Goal: Task Accomplishment & Management: Manage account settings

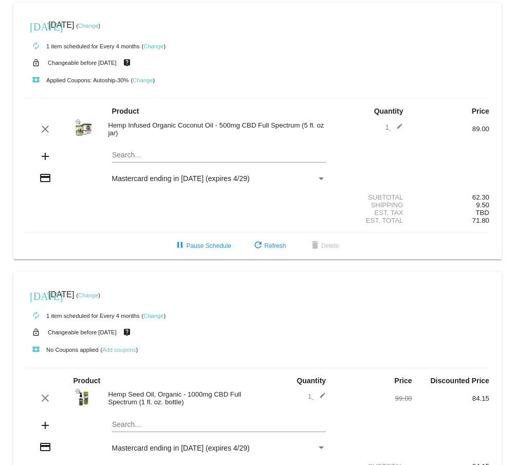
click at [153, 319] on link "Change" at bounding box center [153, 316] width 20 height 6
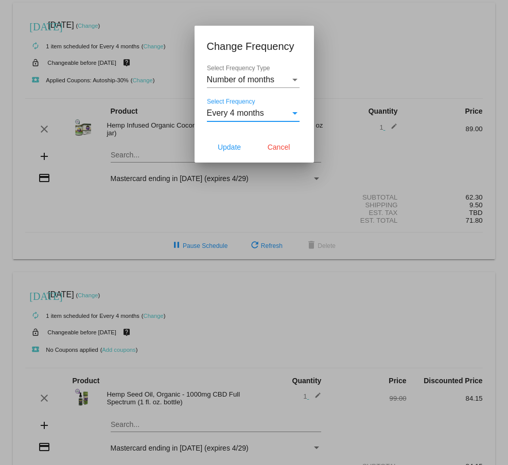
click at [295, 112] on div "Select Frequency" at bounding box center [294, 113] width 5 height 3
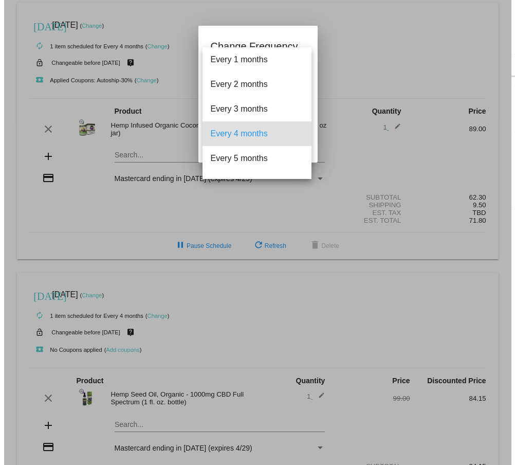
scroll to position [21, 0]
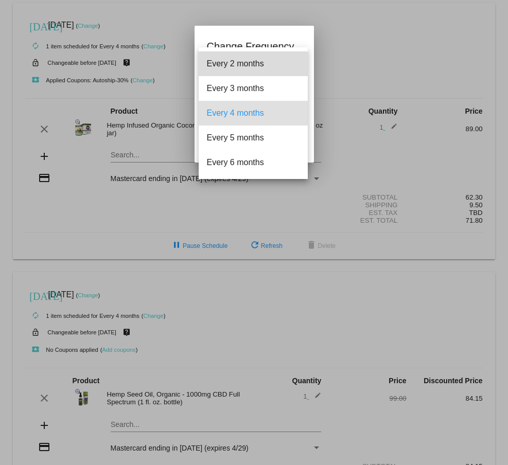
click at [264, 61] on span "Every 2 months" at bounding box center [253, 63] width 93 height 25
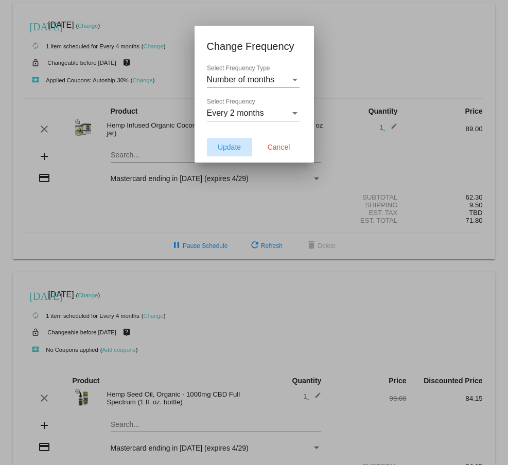
click at [233, 144] on span "Update" at bounding box center [229, 147] width 23 height 8
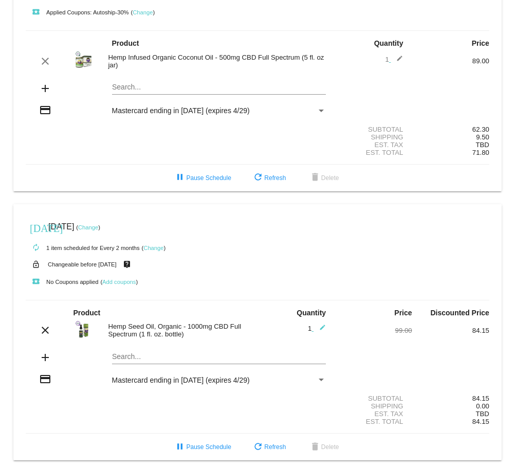
scroll to position [82, 0]
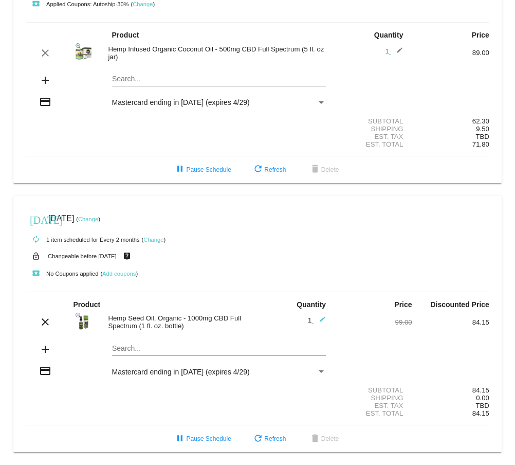
click at [98, 216] on link "Change" at bounding box center [88, 219] width 20 height 6
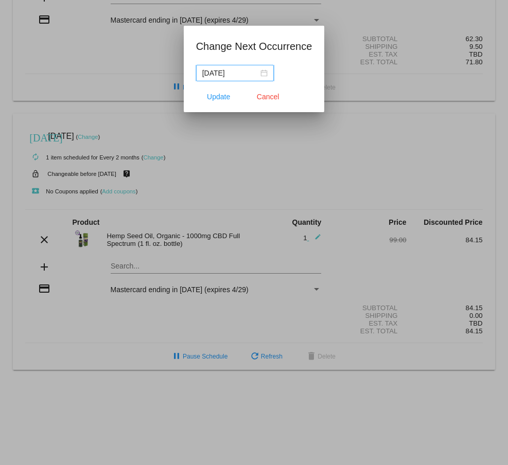
click at [229, 73] on input "[DATE]" at bounding box center [230, 72] width 56 height 11
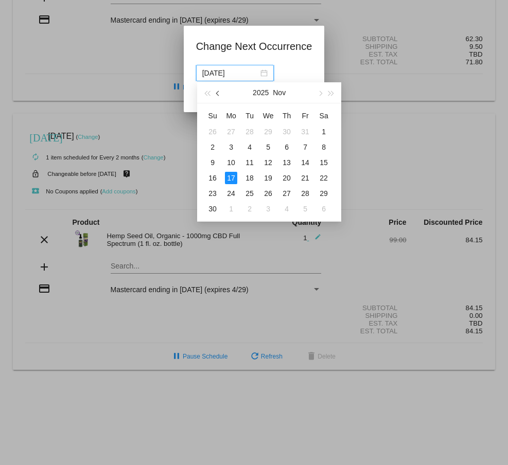
click at [220, 91] on button "button" at bounding box center [218, 92] width 11 height 21
click at [304, 164] on div "17" at bounding box center [305, 162] width 12 height 12
type input "[DATE]"
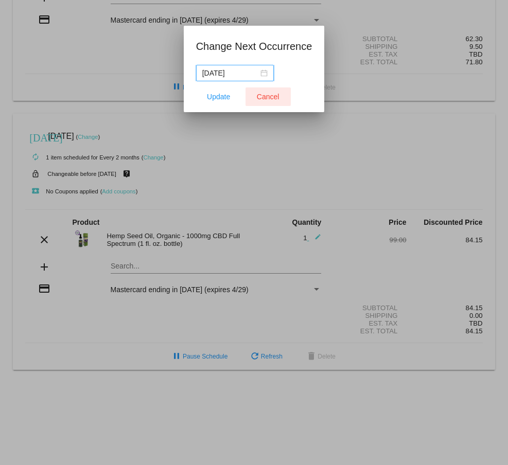
click at [278, 96] on span "Cancel" at bounding box center [268, 97] width 23 height 8
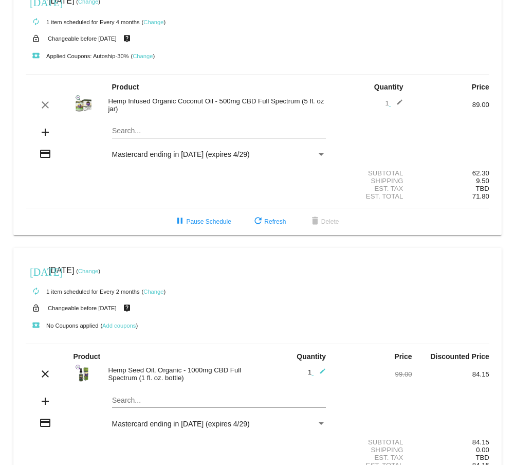
scroll to position [0, 0]
